Goal: Information Seeking & Learning: Check status

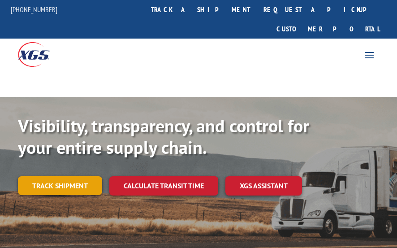
click at [56, 176] on link "Track shipment" at bounding box center [60, 185] width 84 height 19
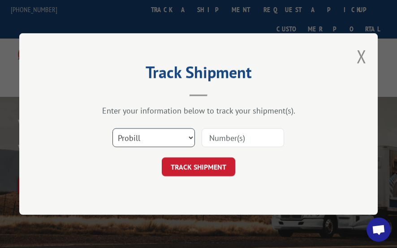
click at [191, 138] on select "Select category... Probill BOL PO" at bounding box center [153, 137] width 82 height 19
select select "po"
click at [112, 128] on select "Select category... Probill BOL PO" at bounding box center [153, 137] width 82 height 19
click at [217, 139] on input at bounding box center [243, 137] width 82 height 19
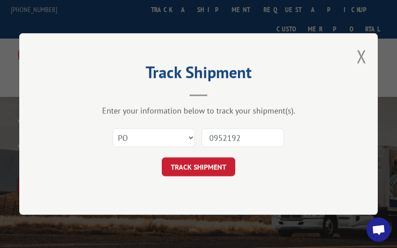
type input "09521924"
click button "TRACK SHIPMENT" at bounding box center [198, 166] width 73 height 19
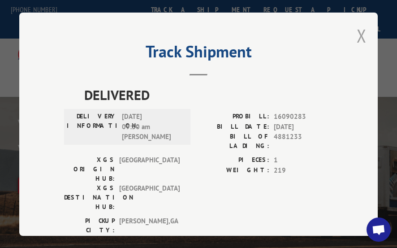
click at [357, 32] on button "Close modal" at bounding box center [362, 36] width 10 height 24
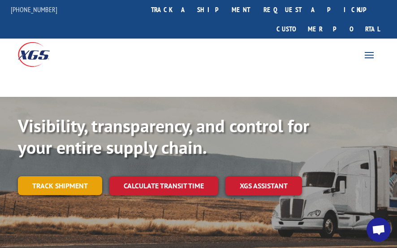
click at [72, 176] on link "Track shipment" at bounding box center [60, 185] width 84 height 19
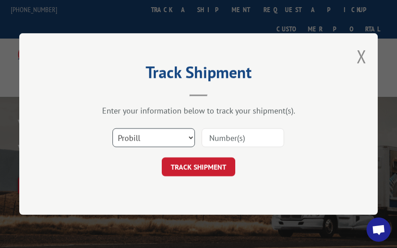
click at [191, 136] on select "Select category... Probill BOL PO" at bounding box center [153, 137] width 82 height 19
select select "bol"
click at [112, 128] on select "Select category... Probill BOL PO" at bounding box center [153, 137] width 82 height 19
click at [224, 139] on input at bounding box center [243, 137] width 82 height 19
type input "5628800"
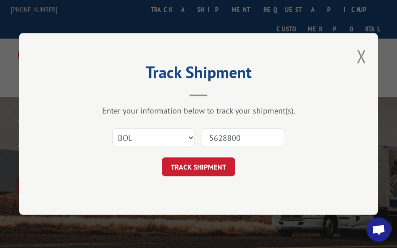
click button "TRACK SHIPMENT" at bounding box center [198, 166] width 73 height 19
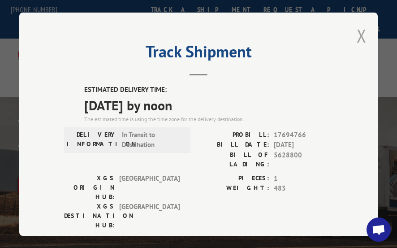
click at [359, 35] on button "Close modal" at bounding box center [362, 36] width 10 height 24
